Goal: Transaction & Acquisition: Obtain resource

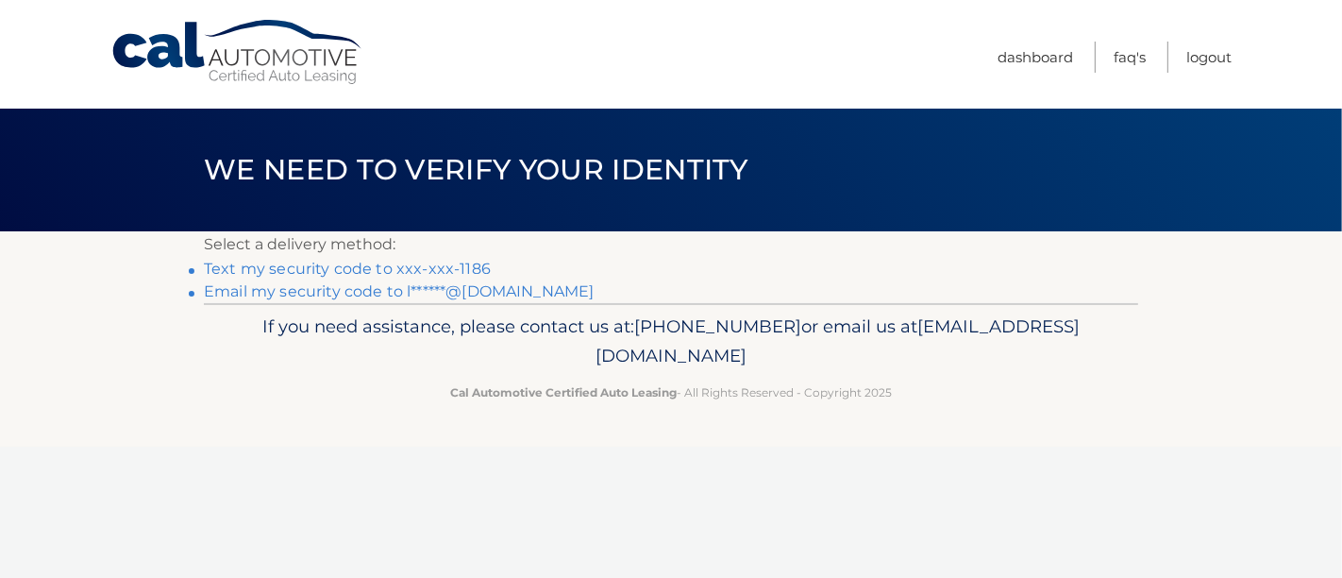
click at [384, 260] on link "Text my security code to xxx-xxx-1186" at bounding box center [347, 269] width 287 height 18
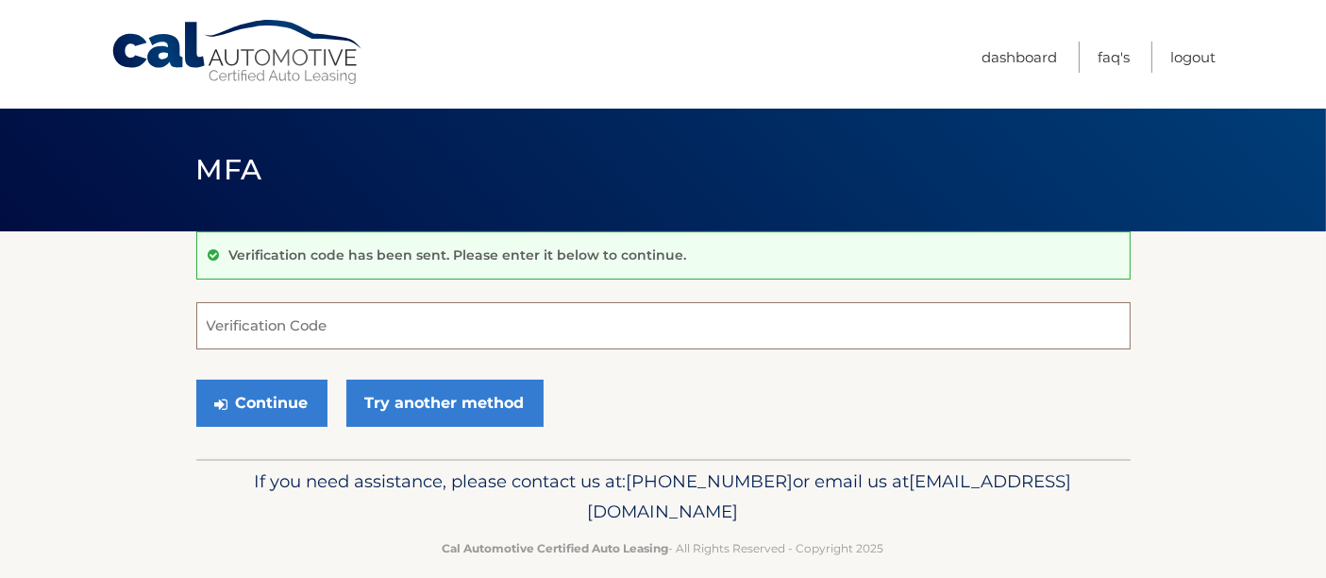
click at [341, 338] on input "Verification Code" at bounding box center [663, 325] width 935 height 47
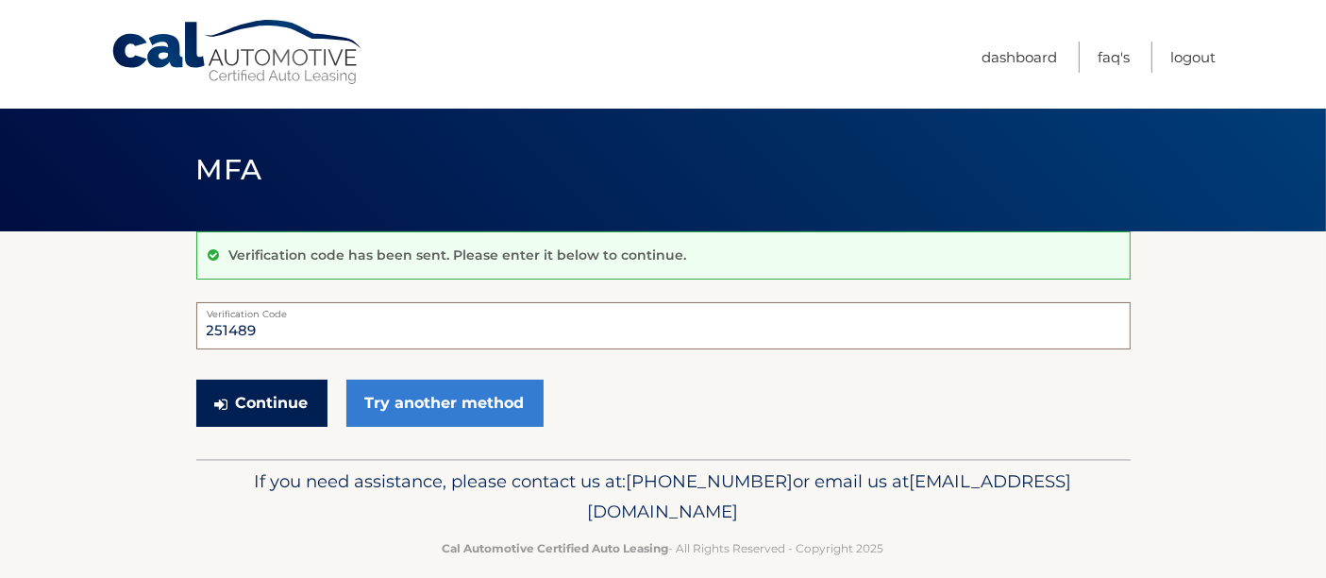
type input "251489"
click at [253, 395] on button "Continue" at bounding box center [261, 403] width 131 height 47
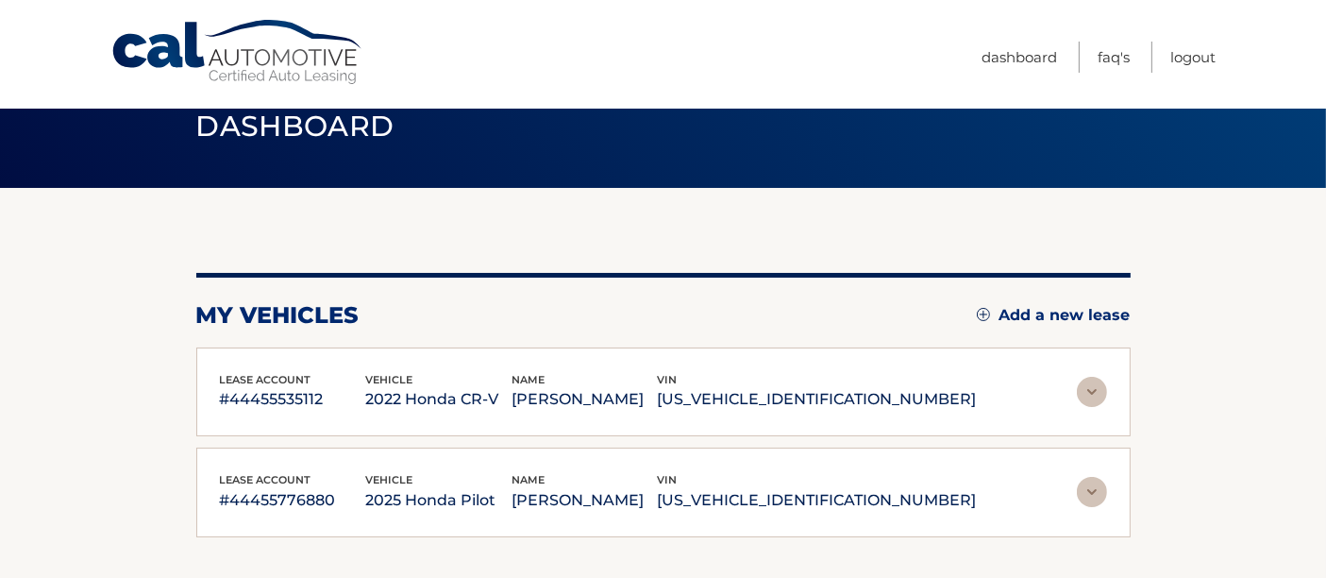
scroll to position [45, 0]
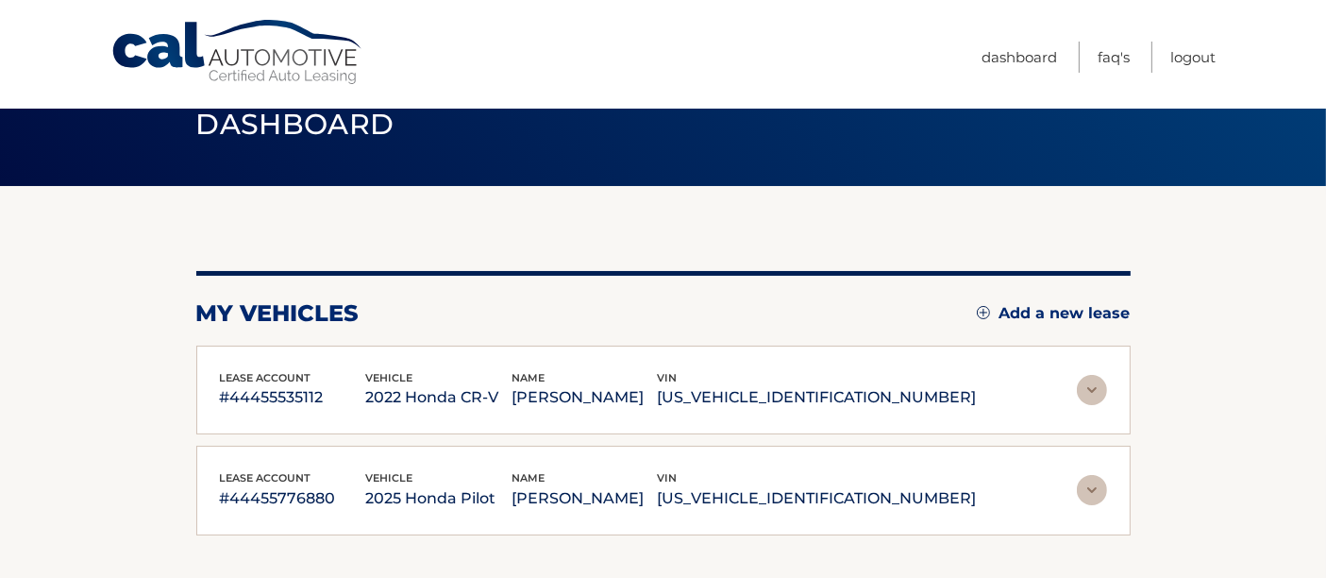
click at [512, 405] on p "2022 Honda CR-V" at bounding box center [438, 397] width 146 height 26
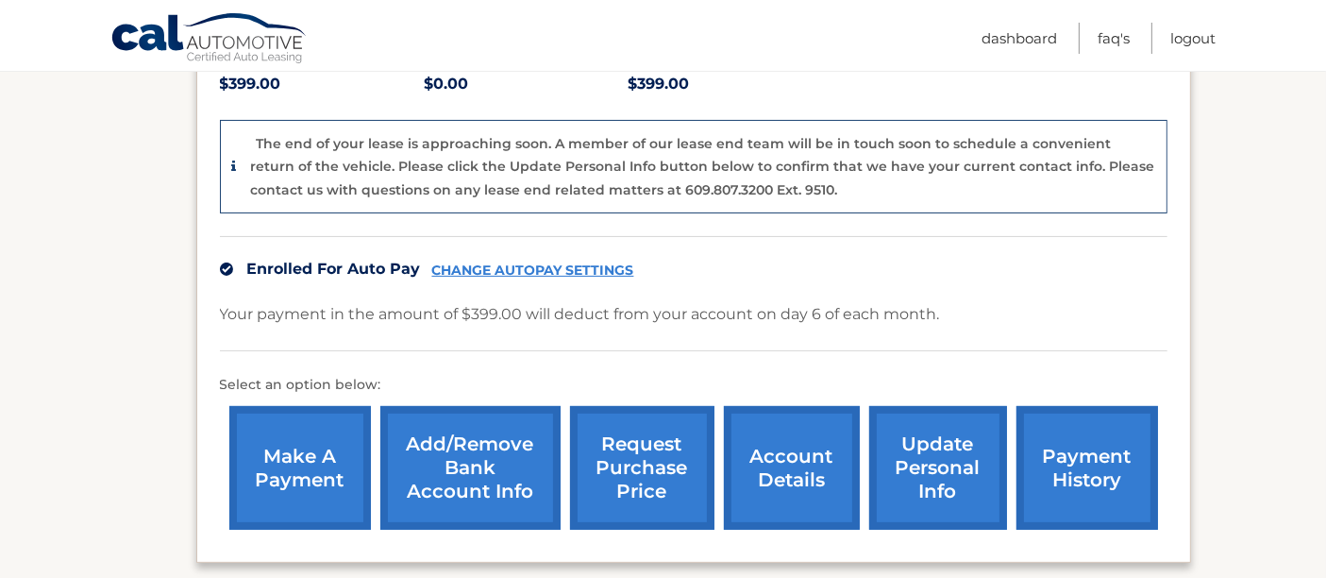
scroll to position [450, 0]
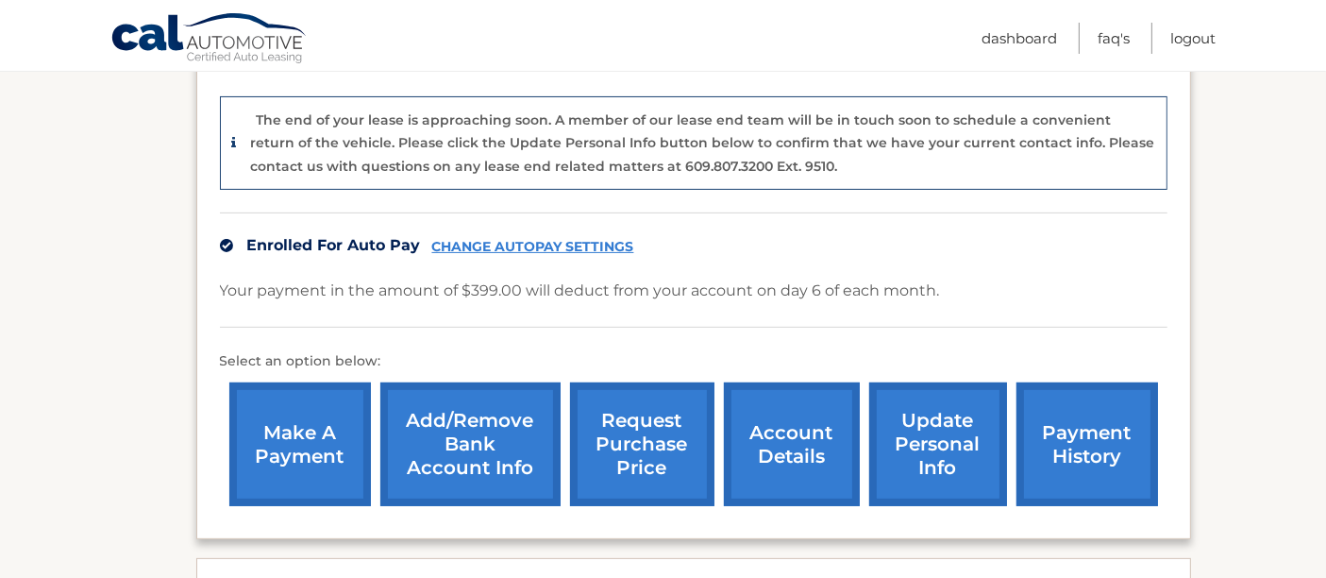
click at [789, 452] on link "account details" at bounding box center [792, 444] width 136 height 124
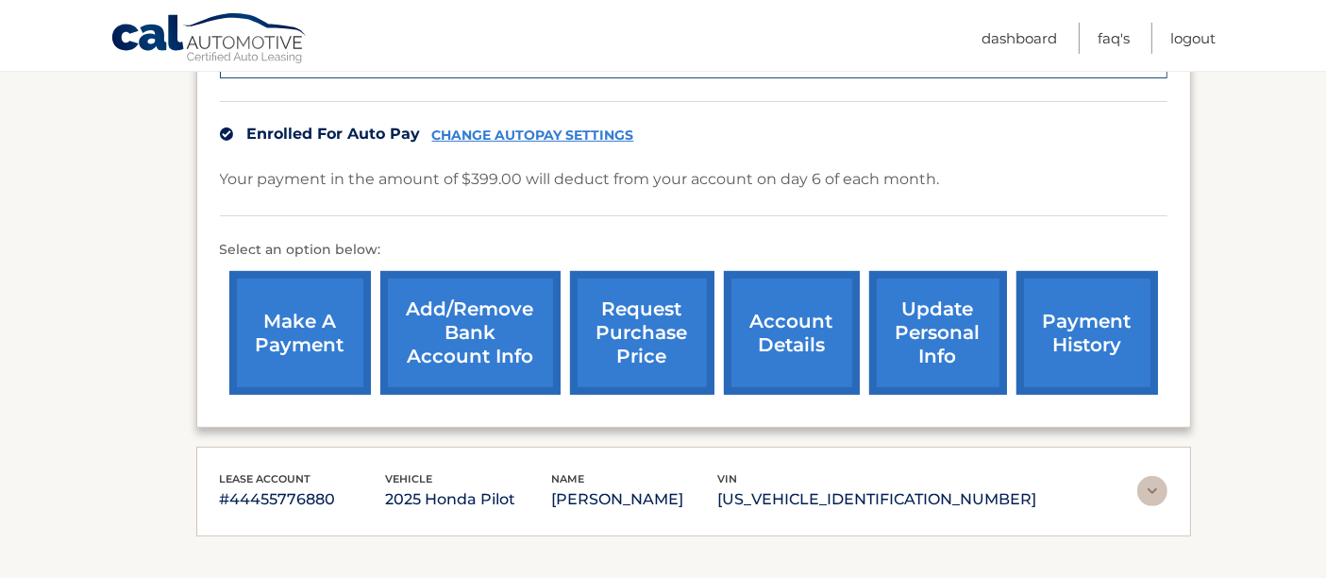
scroll to position [704, 0]
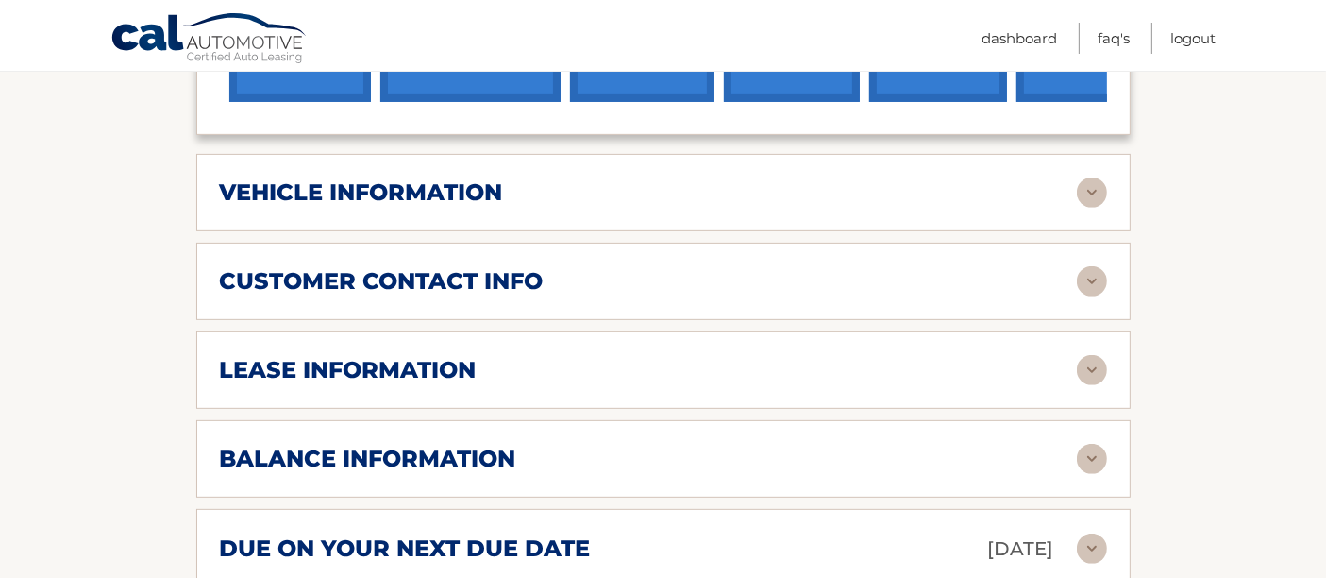
scroll to position [761, 0]
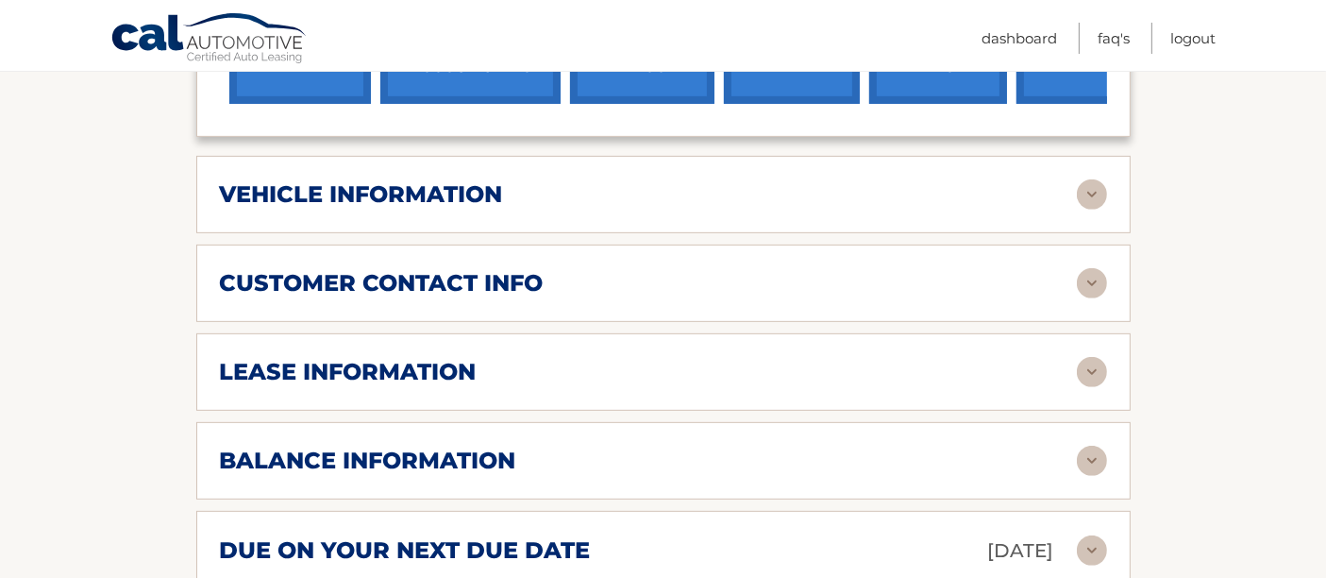
click at [724, 392] on div "lease information Contract Start Date [DATE] Term 39 Maturity Date [DATE] Start…" at bounding box center [663, 371] width 935 height 77
click at [703, 370] on div "lease information" at bounding box center [648, 372] width 857 height 28
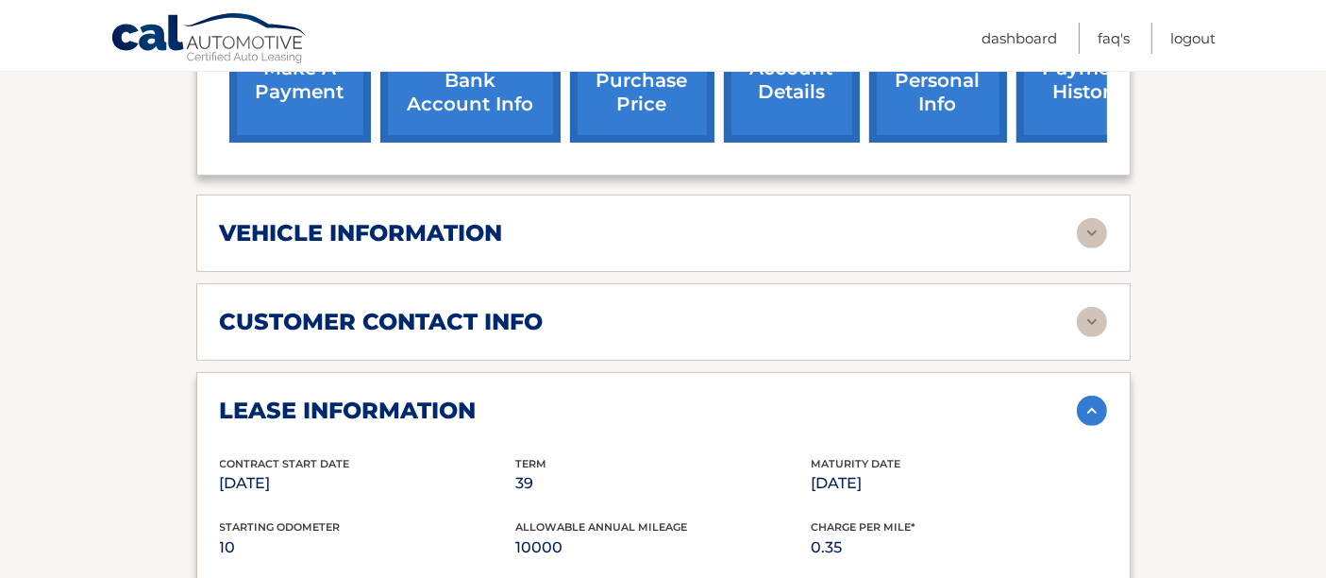
scroll to position [731, 0]
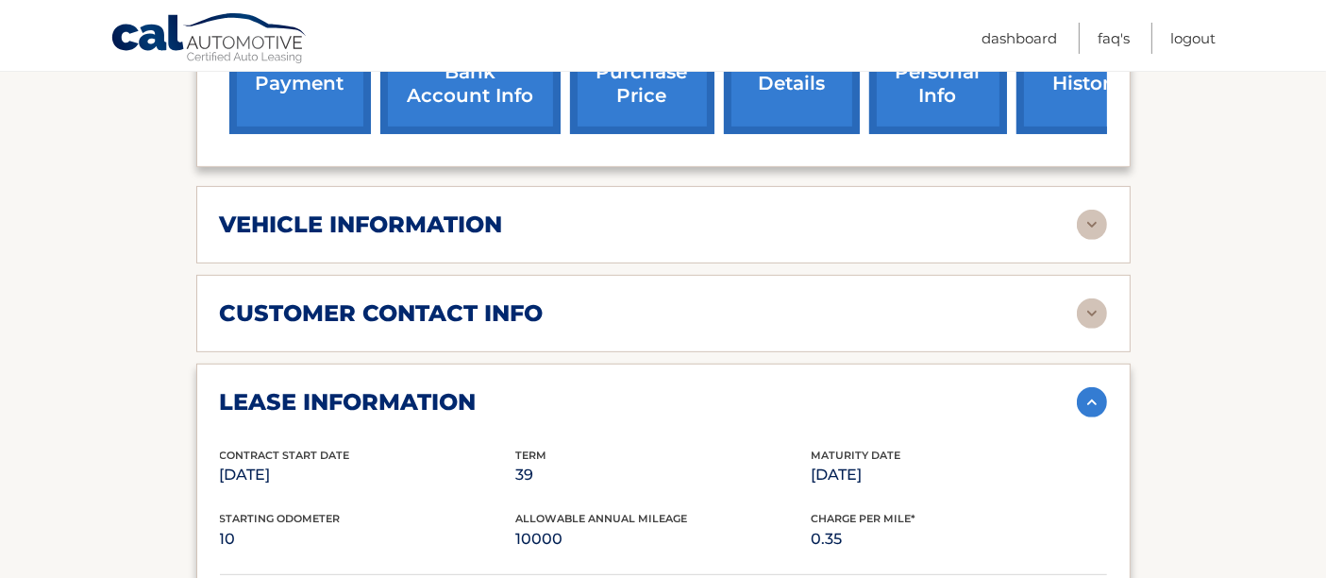
click at [1093, 210] on img at bounding box center [1092, 225] width 30 height 30
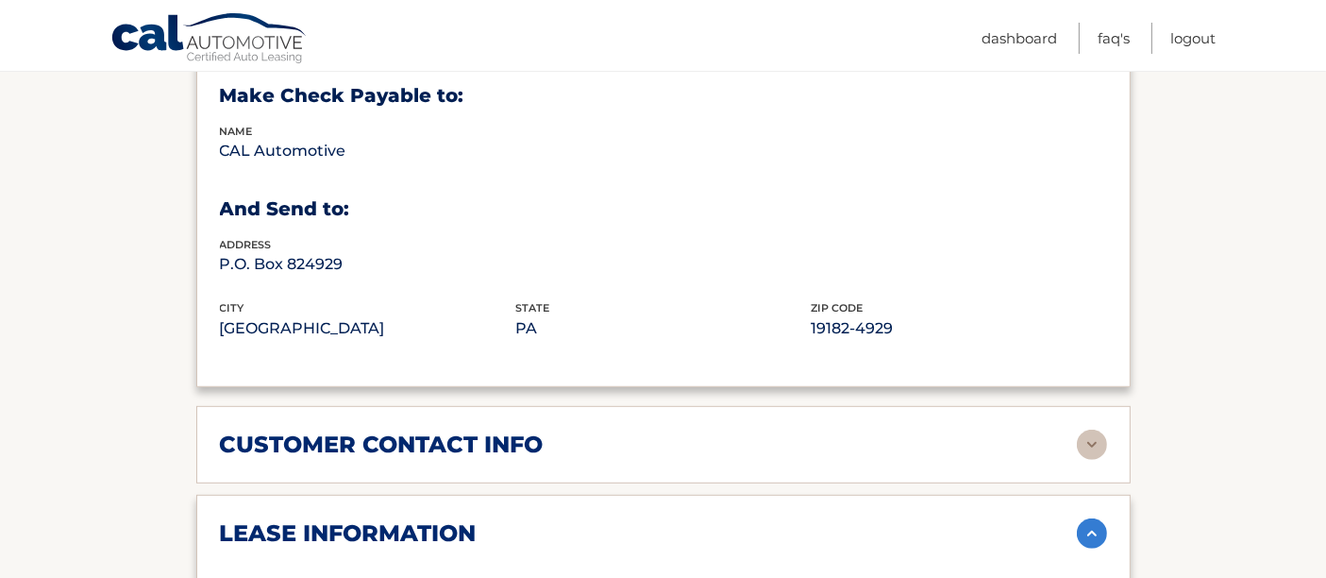
scroll to position [1054, 0]
click at [1092, 430] on img at bounding box center [1092, 445] width 30 height 30
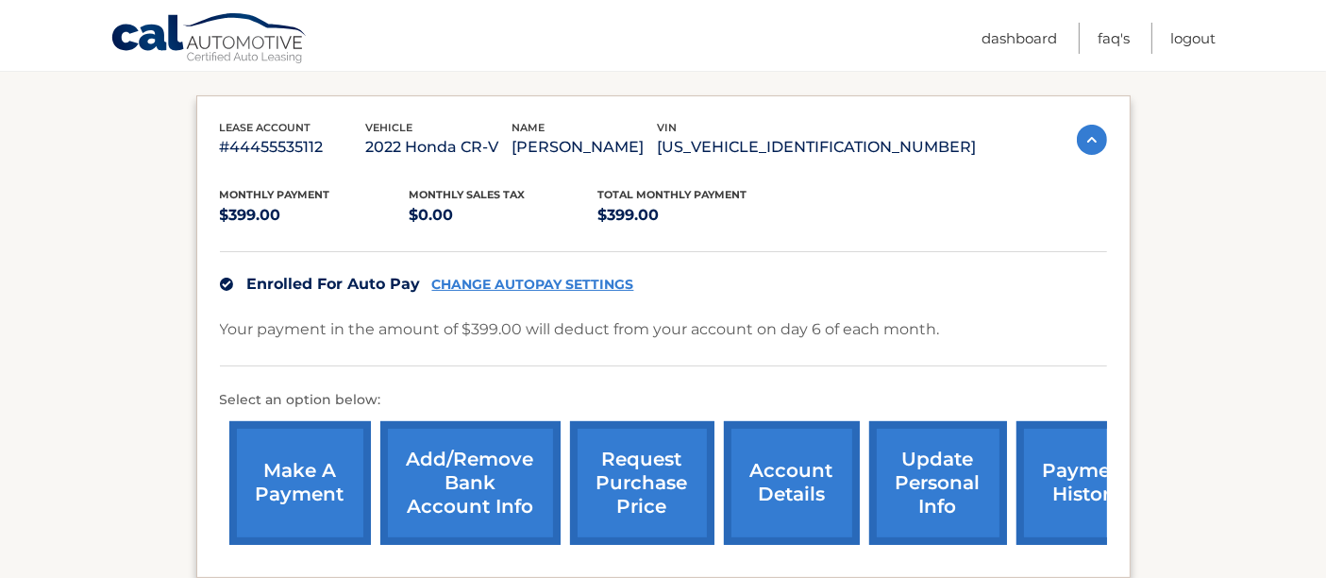
scroll to position [366, 0]
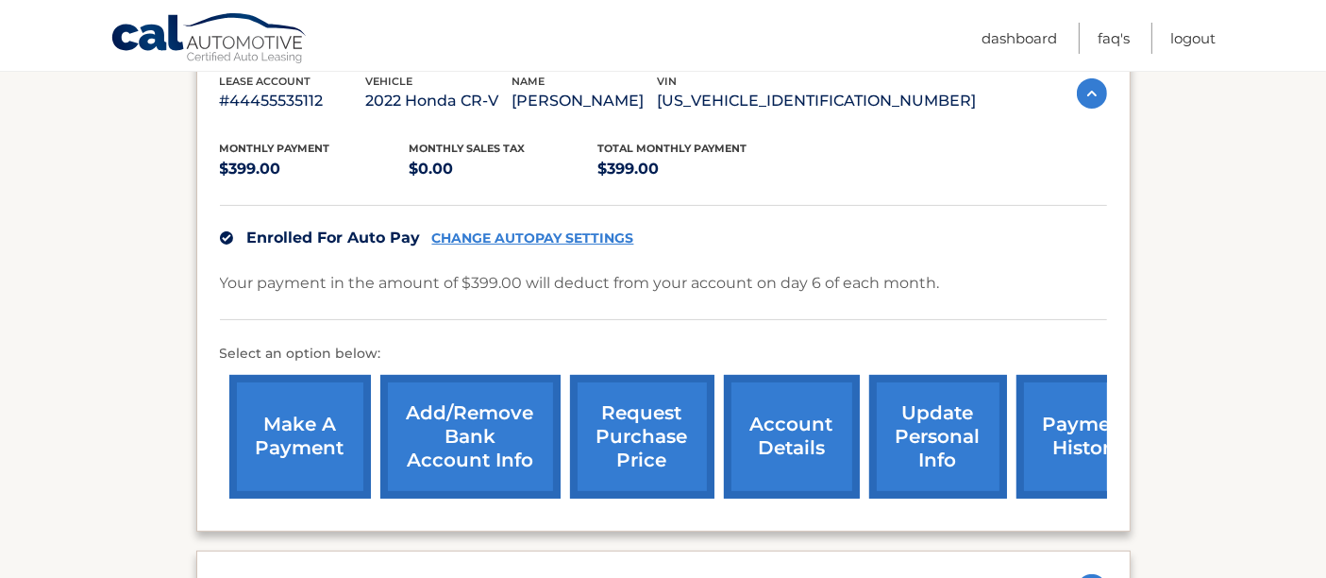
click at [629, 416] on link "request purchase price" at bounding box center [642, 437] width 144 height 124
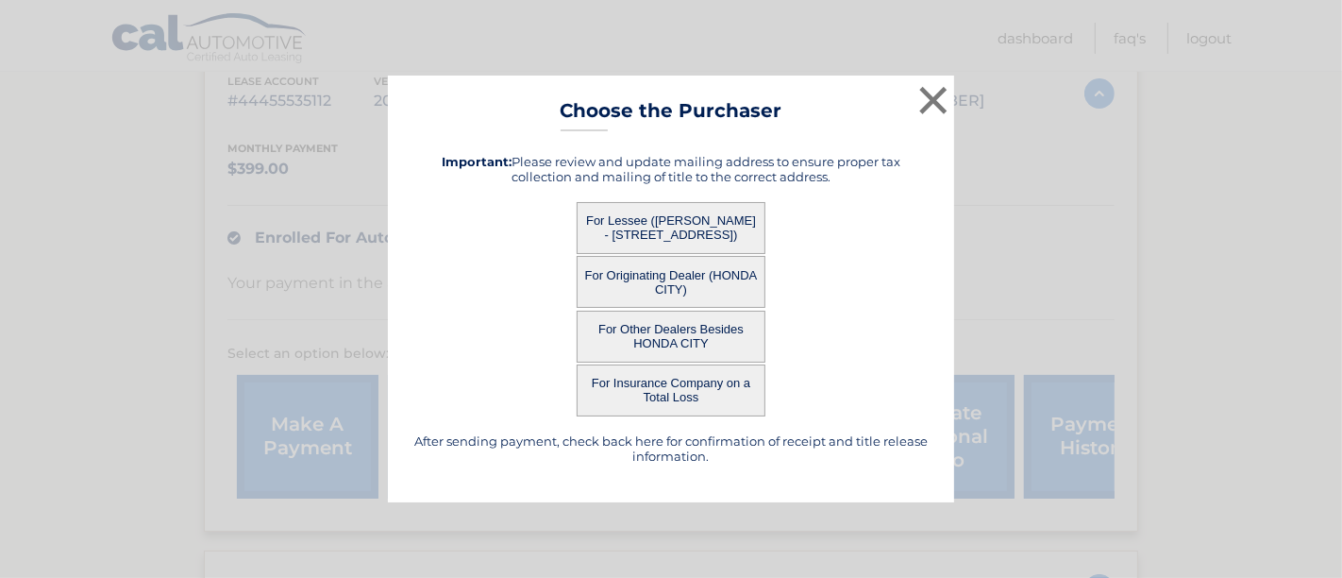
click at [682, 217] on button "For Lessee ([PERSON_NAME] - [STREET_ADDRESS])" at bounding box center [671, 228] width 189 height 52
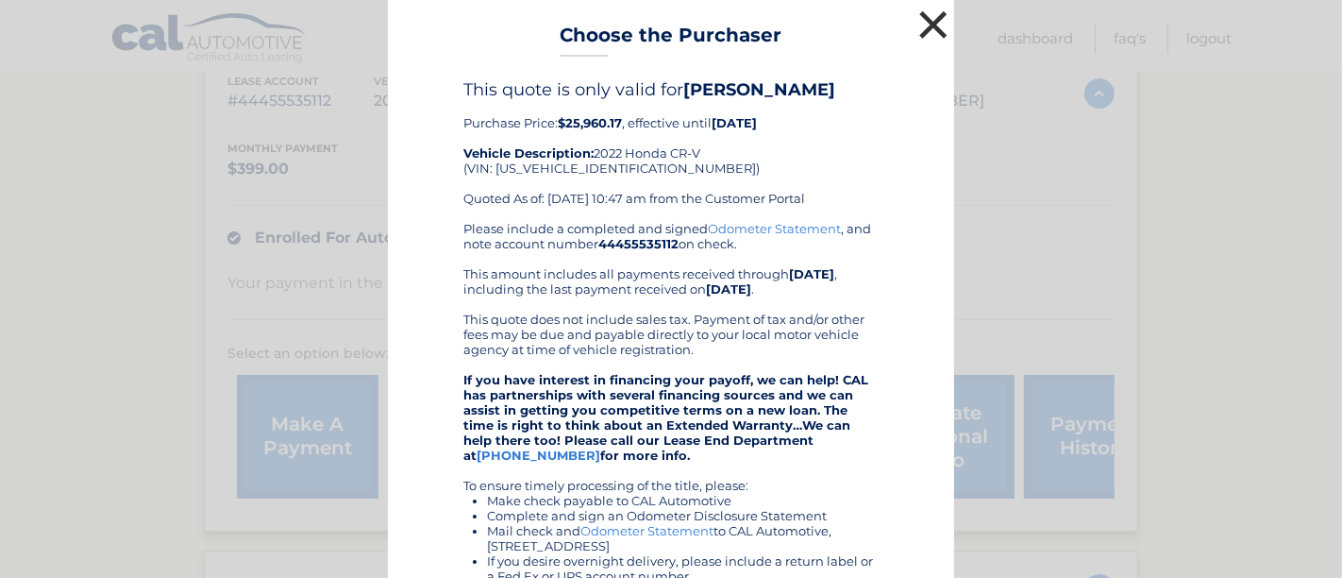
click at [930, 17] on button "×" at bounding box center [934, 25] width 38 height 38
